Goal: Task Accomplishment & Management: Manage account settings

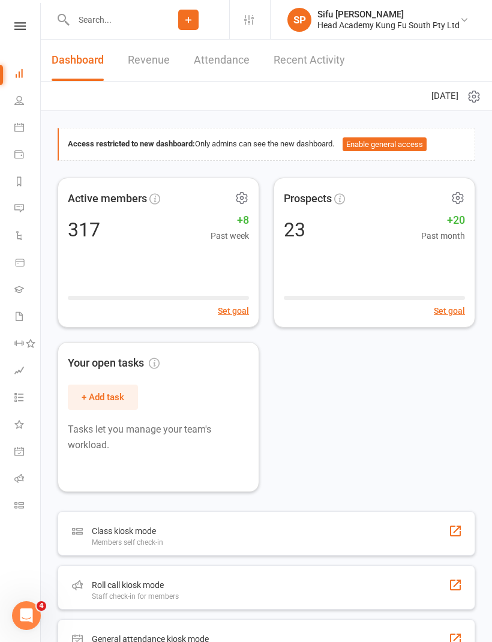
click at [16, 28] on icon at bounding box center [19, 26] width 11 height 8
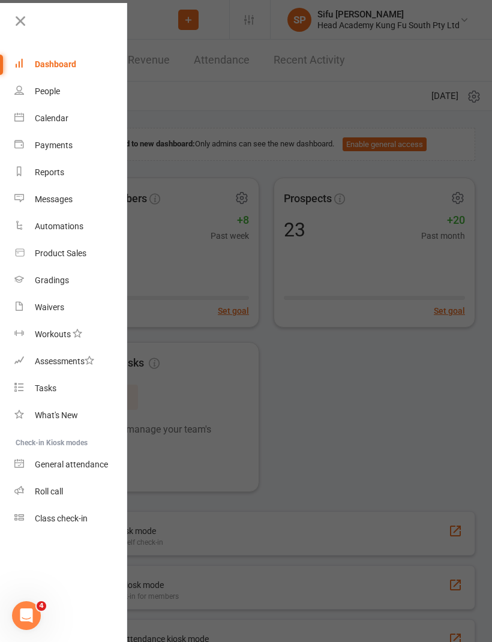
click at [57, 120] on div "Calendar" at bounding box center [52, 118] width 34 height 10
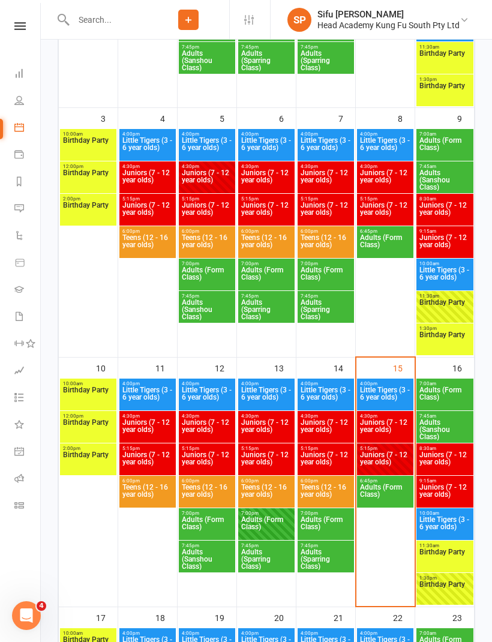
scroll to position [441, 0]
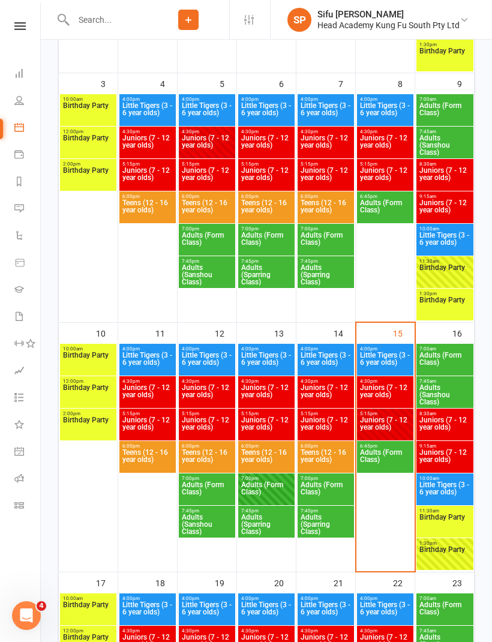
click at [395, 459] on span "Adults (Form Class)" at bounding box center [385, 460] width 52 height 22
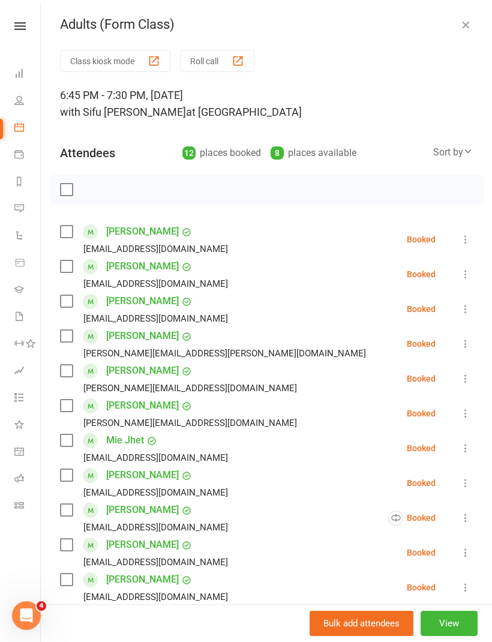
click at [68, 244] on div "[EMAIL_ADDRESS][DOMAIN_NAME]" at bounding box center [146, 249] width 173 height 16
click at [72, 229] on label at bounding box center [66, 232] width 12 height 12
click at [72, 332] on label at bounding box center [66, 336] width 12 height 12
click at [471, 306] on icon at bounding box center [465, 309] width 12 height 12
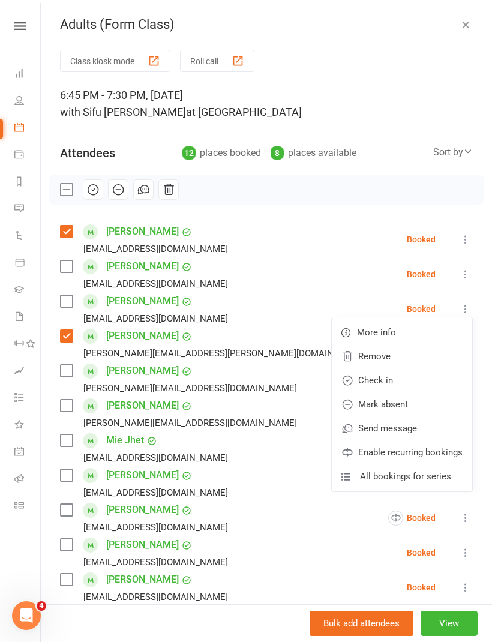
click at [389, 354] on link "Remove" at bounding box center [402, 356] width 140 height 24
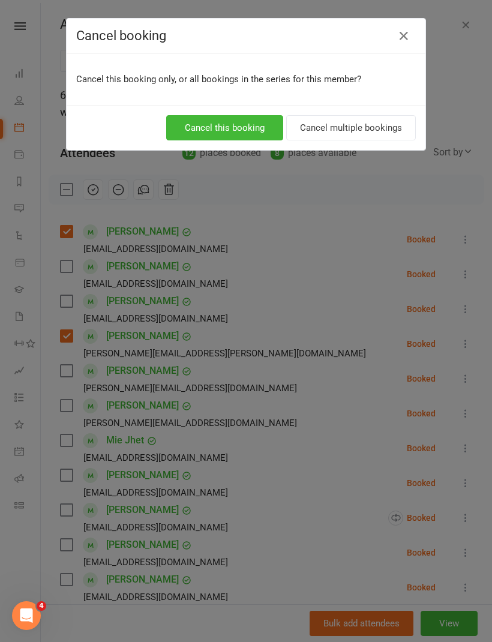
click at [385, 128] on button "Cancel multiple bookings" at bounding box center [351, 127] width 130 height 25
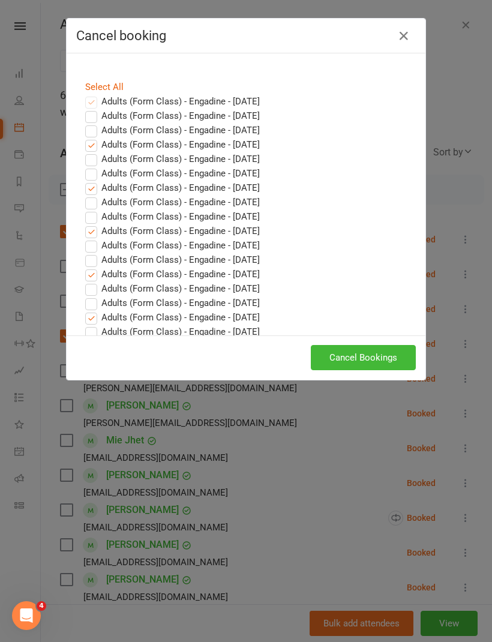
click at [374, 357] on button "Cancel Bookings" at bounding box center [363, 357] width 105 height 25
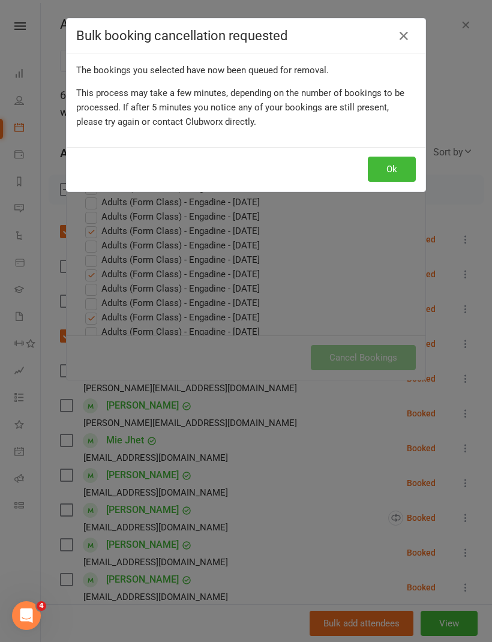
click at [398, 178] on button "Ok" at bounding box center [392, 169] width 48 height 25
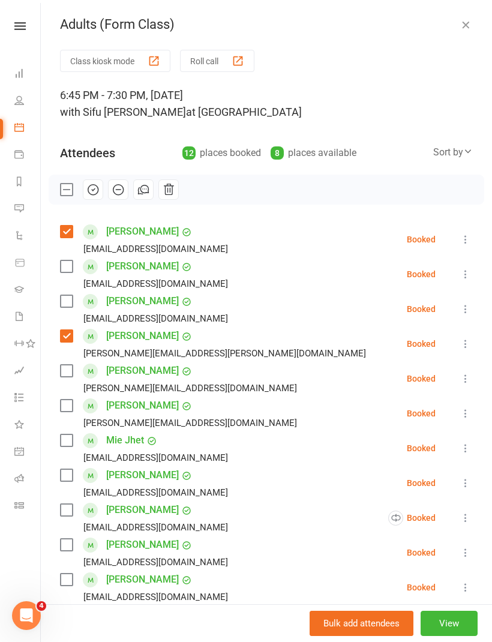
click at [71, 411] on label at bounding box center [66, 405] width 12 height 12
click at [67, 478] on label at bounding box center [66, 475] width 12 height 12
click at [71, 514] on label at bounding box center [66, 510] width 12 height 12
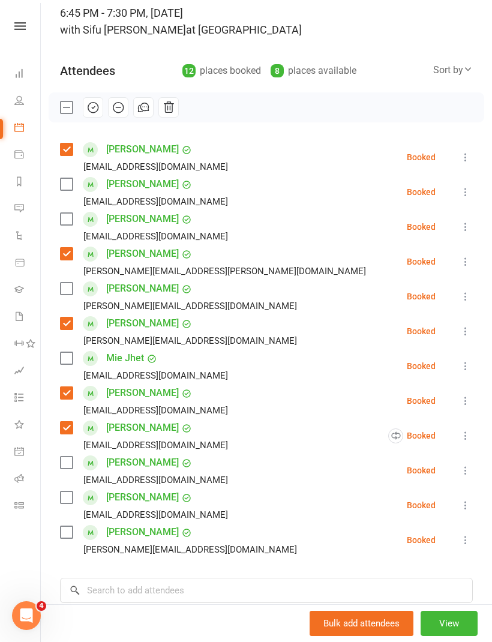
scroll to position [82, 0]
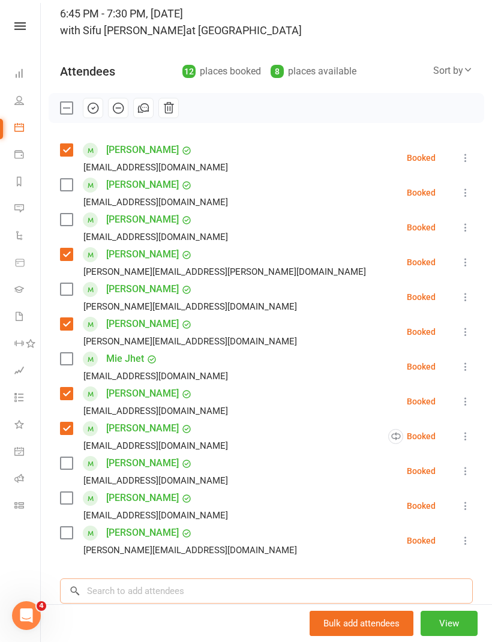
click at [191, 591] on input "search" at bounding box center [266, 590] width 413 height 25
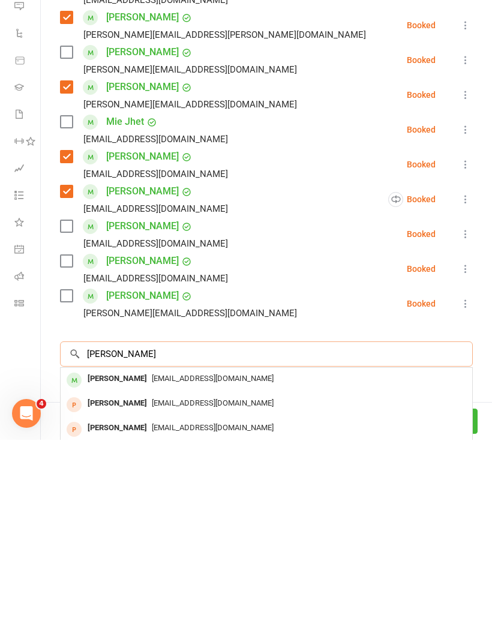
type input "[PERSON_NAME]"
click at [176, 576] on span "[EMAIL_ADDRESS][DOMAIN_NAME]" at bounding box center [213, 580] width 122 height 9
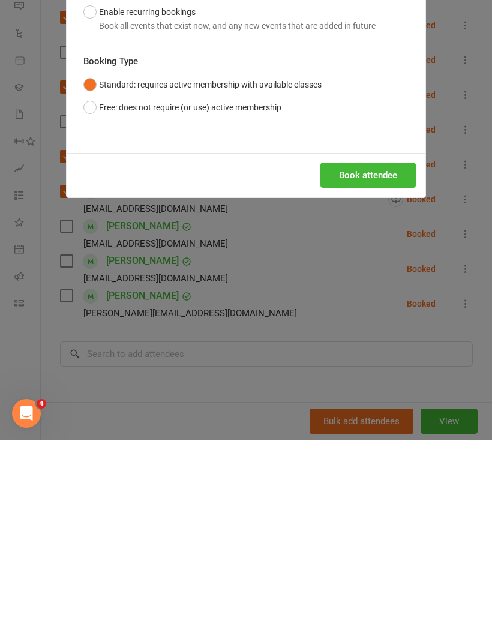
scroll to position [793, 0]
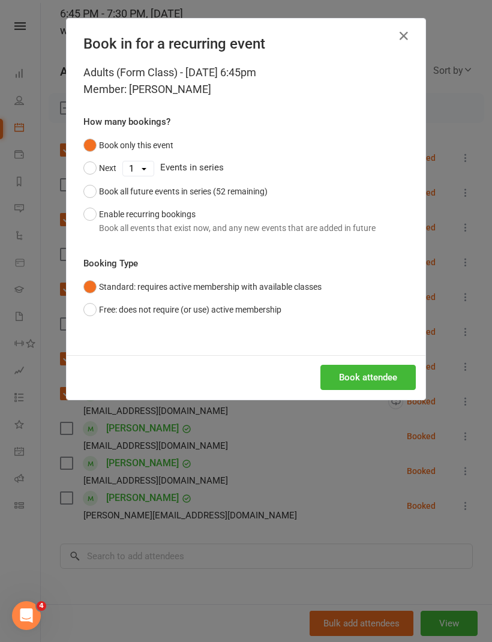
click at [99, 218] on button "Enable recurring bookings Book all events that exist now, and any new events th…" at bounding box center [229, 221] width 292 height 37
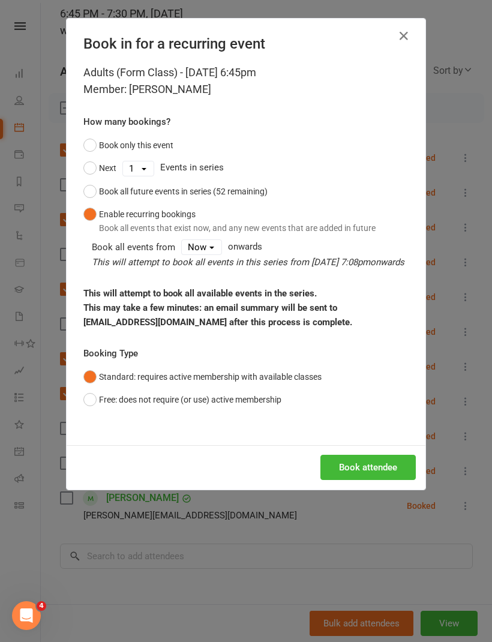
click at [393, 480] on button "Book attendee" at bounding box center [367, 467] width 95 height 25
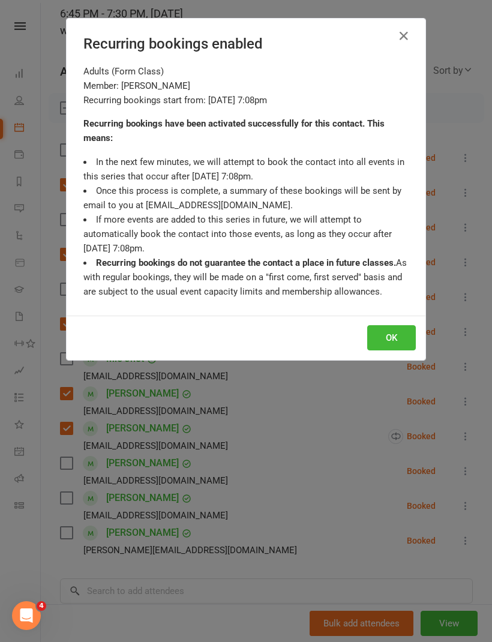
click at [403, 339] on button "OK" at bounding box center [391, 337] width 49 height 25
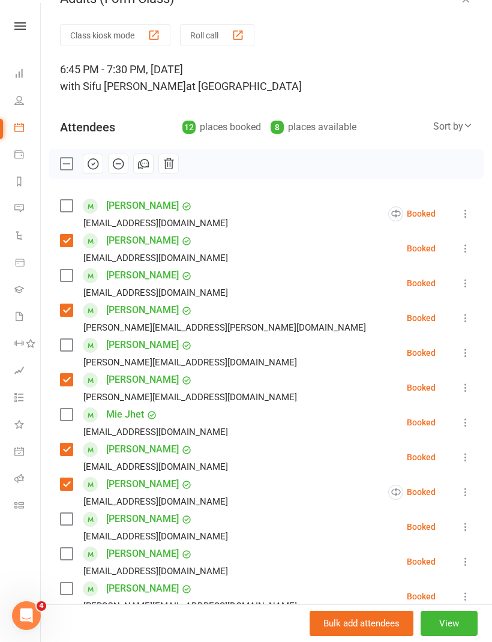
scroll to position [23, 0]
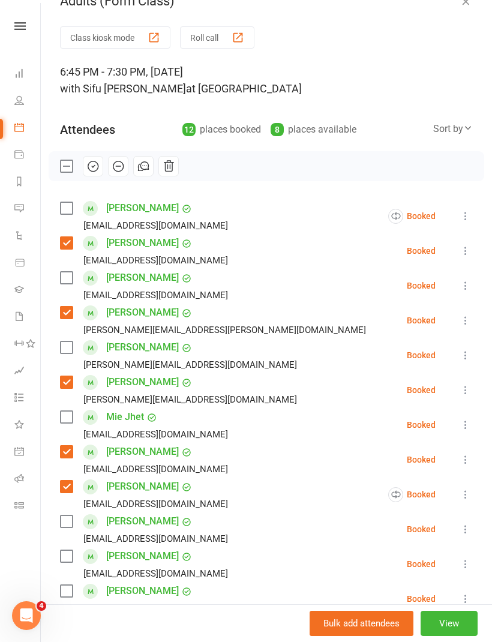
click at [67, 208] on label at bounding box center [66, 208] width 12 height 12
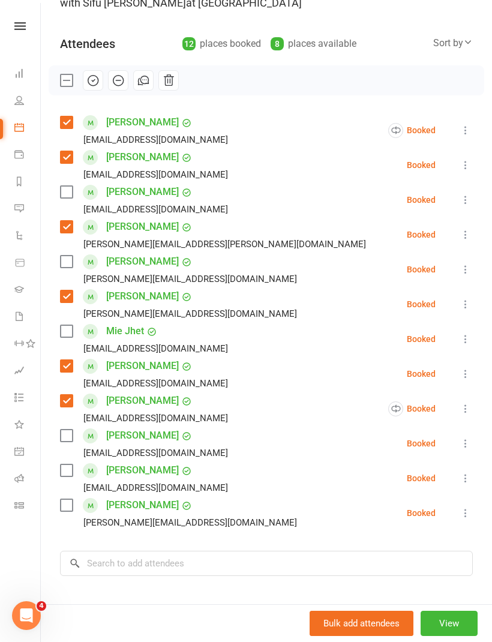
scroll to position [112, 0]
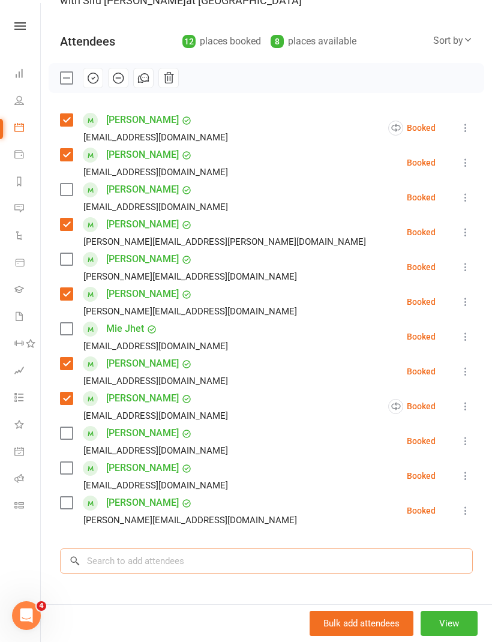
click at [181, 564] on input "search" at bounding box center [266, 560] width 413 height 25
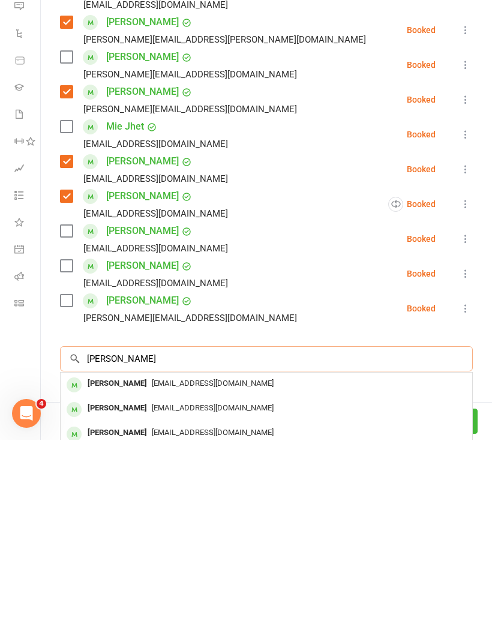
type input "[PERSON_NAME]"
click at [247, 626] on div "[EMAIL_ADDRESS][DOMAIN_NAME]" at bounding box center [266, 634] width 402 height 17
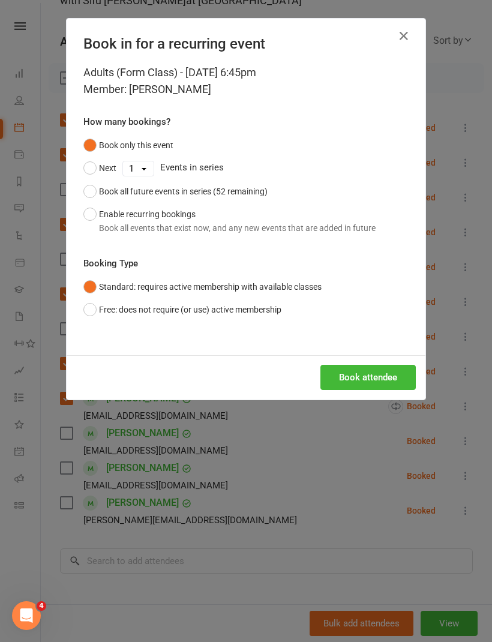
click at [93, 226] on button "Enable recurring bookings Book all events that exist now, and any new events th…" at bounding box center [229, 221] width 292 height 37
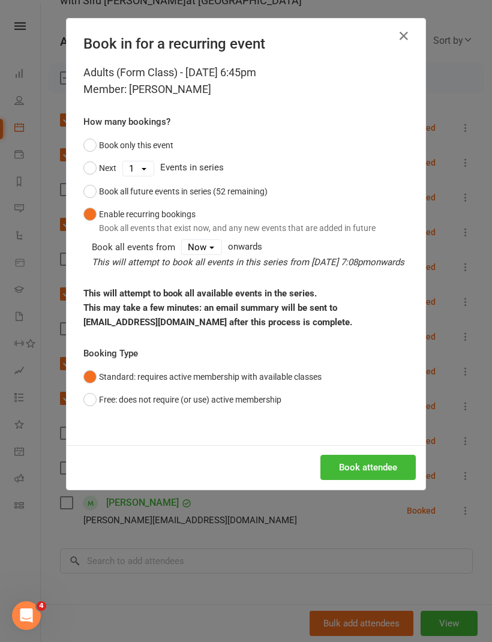
click at [382, 480] on button "Book attendee" at bounding box center [367, 467] width 95 height 25
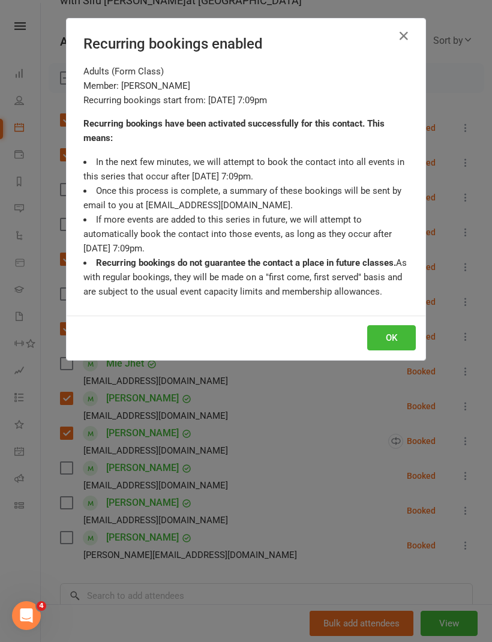
click at [399, 339] on button "OK" at bounding box center [391, 337] width 49 height 25
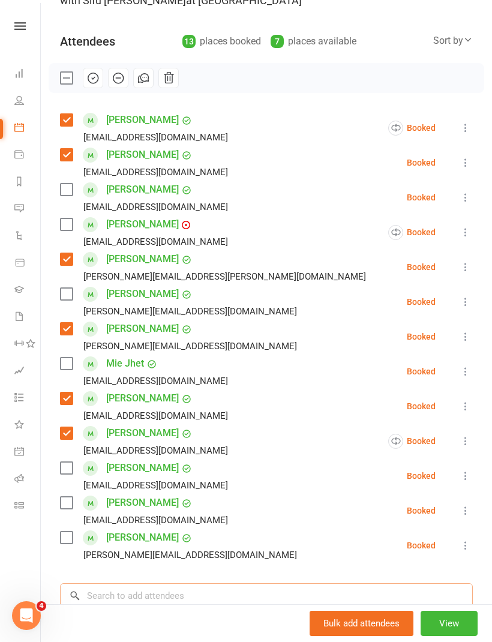
click at [197, 603] on input "search" at bounding box center [266, 595] width 413 height 25
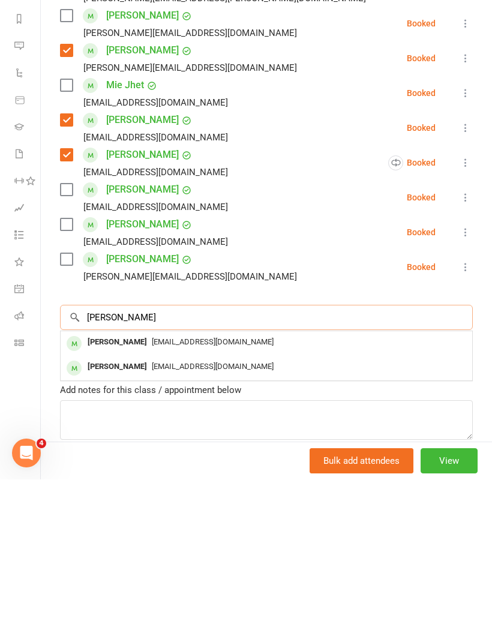
scroll to position [247, 0]
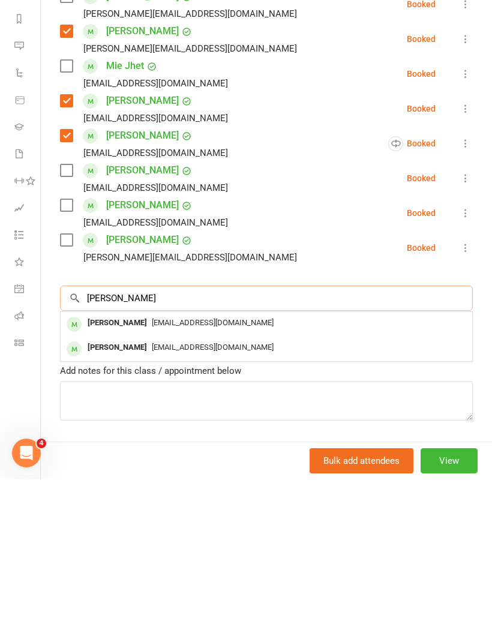
type input "[PERSON_NAME]"
click at [134, 501] on div "[PERSON_NAME]" at bounding box center [117, 509] width 69 height 17
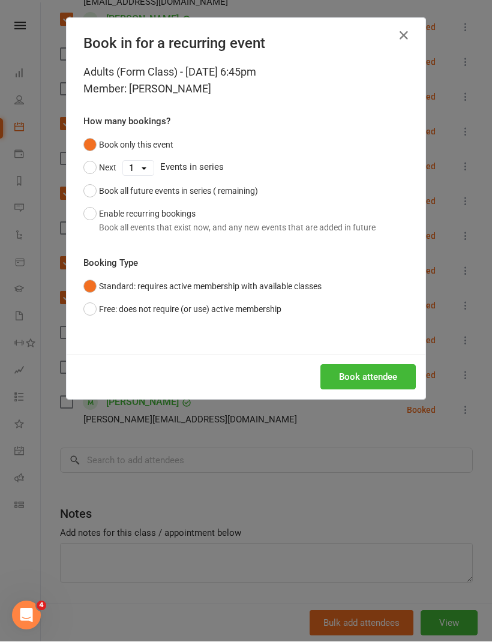
scroll to position [246, 0]
click at [83, 217] on button "Enable recurring bookings Book all events that exist now, and any new events th…" at bounding box center [229, 221] width 292 height 37
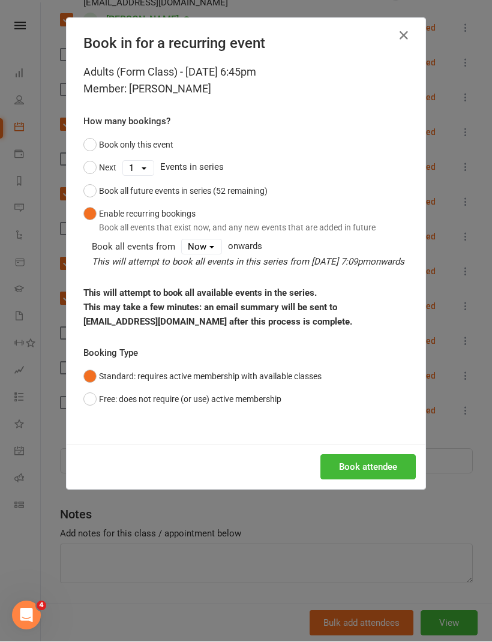
click at [373, 478] on button "Book attendee" at bounding box center [367, 467] width 95 height 25
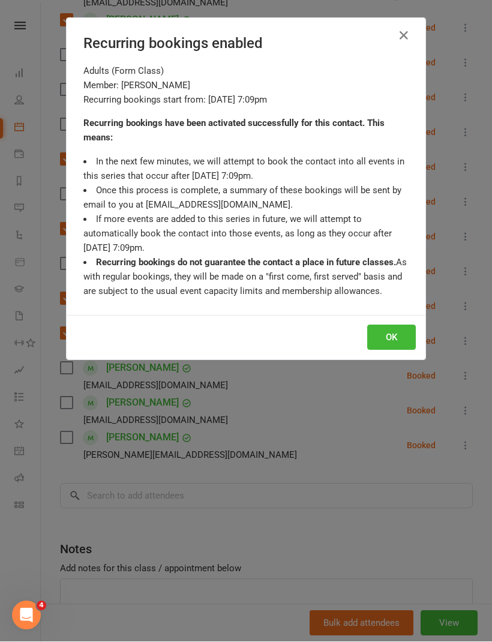
click at [386, 343] on button "OK" at bounding box center [391, 337] width 49 height 25
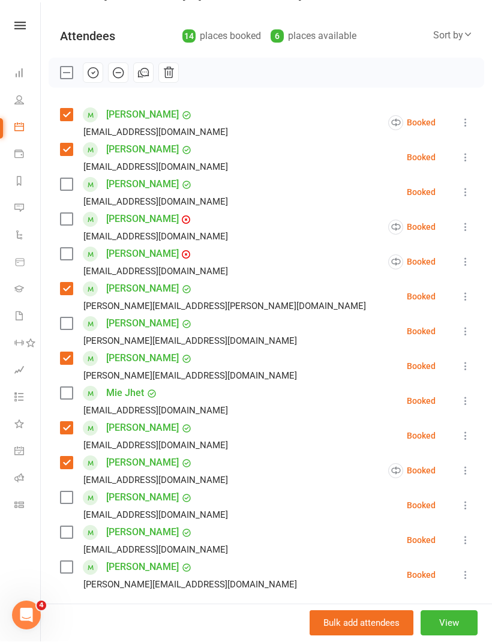
scroll to position [116, 0]
click at [69, 216] on label at bounding box center [66, 220] width 12 height 12
click at [71, 259] on label at bounding box center [66, 255] width 12 height 12
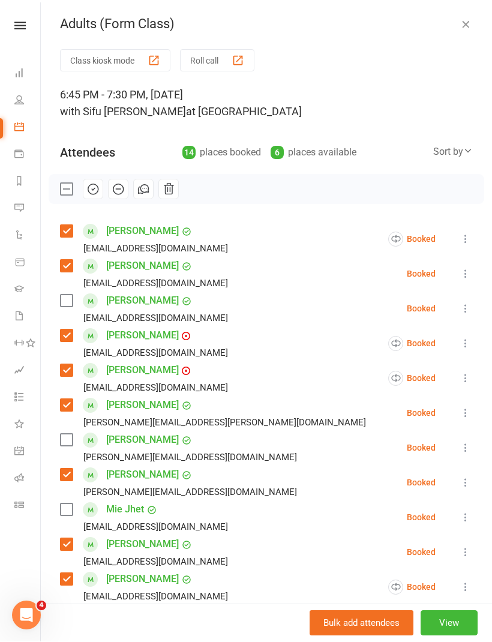
scroll to position [0, 0]
click at [97, 194] on icon "button" at bounding box center [92, 189] width 13 height 13
